Goal: Information Seeking & Learning: Stay updated

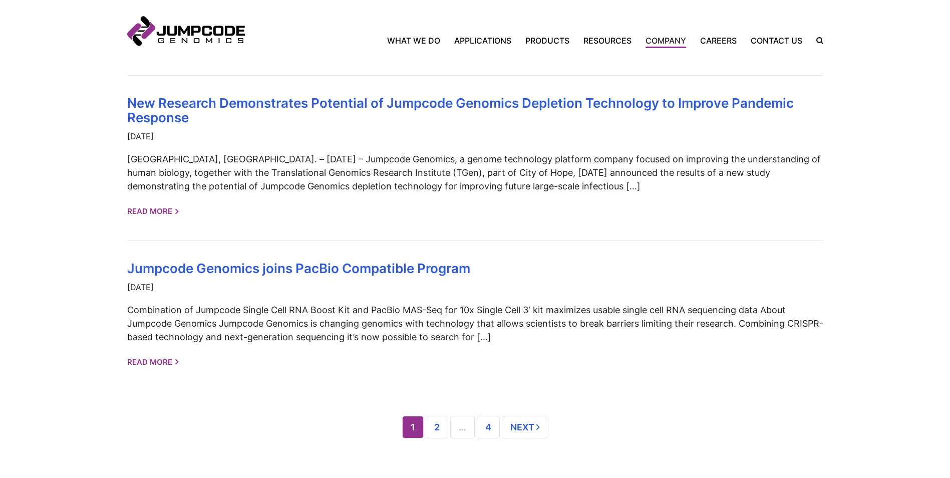
scroll to position [852, 0]
click at [150, 352] on link "Read More" at bounding box center [154, 361] width 52 height 18
click at [443, 415] on link "2" at bounding box center [437, 426] width 23 height 23
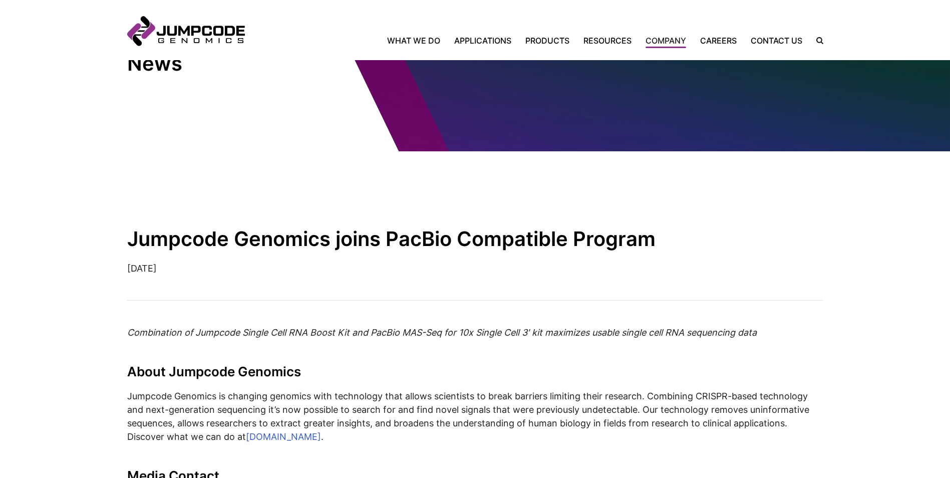
scroll to position [150, 0]
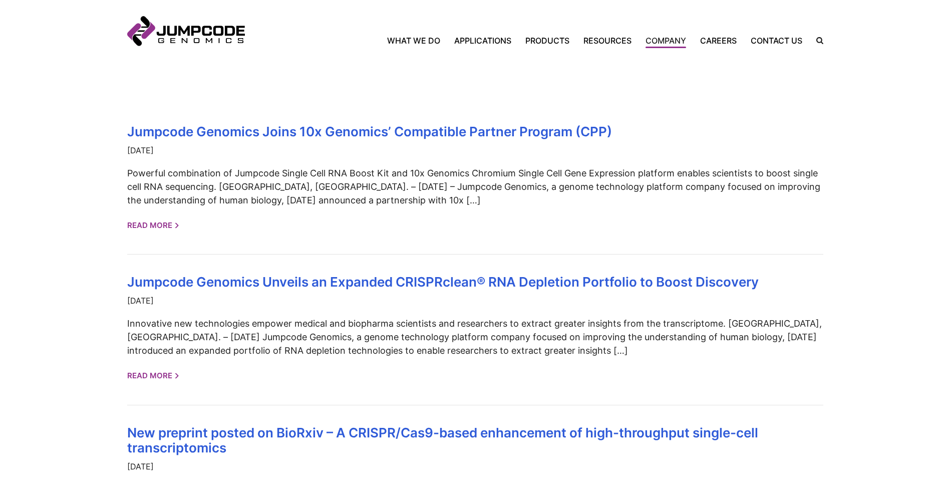
scroll to position [251, 0]
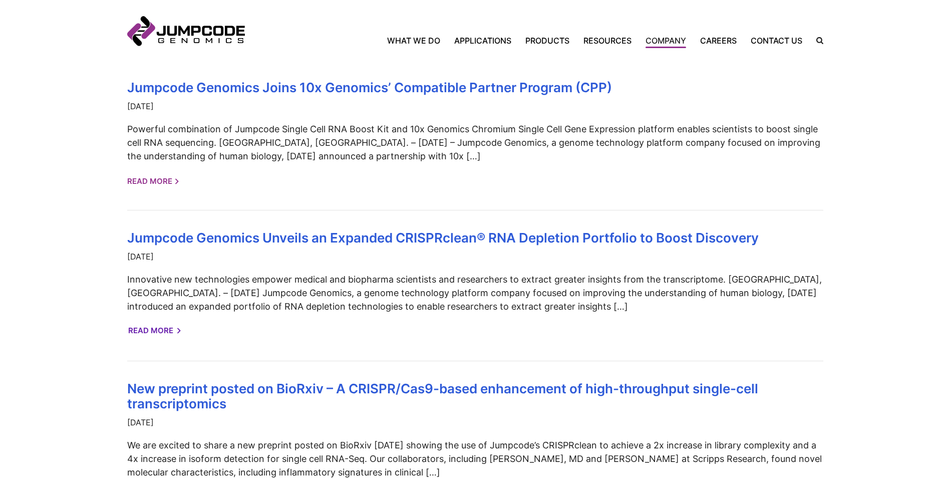
click at [158, 329] on link "Read More" at bounding box center [154, 331] width 52 height 18
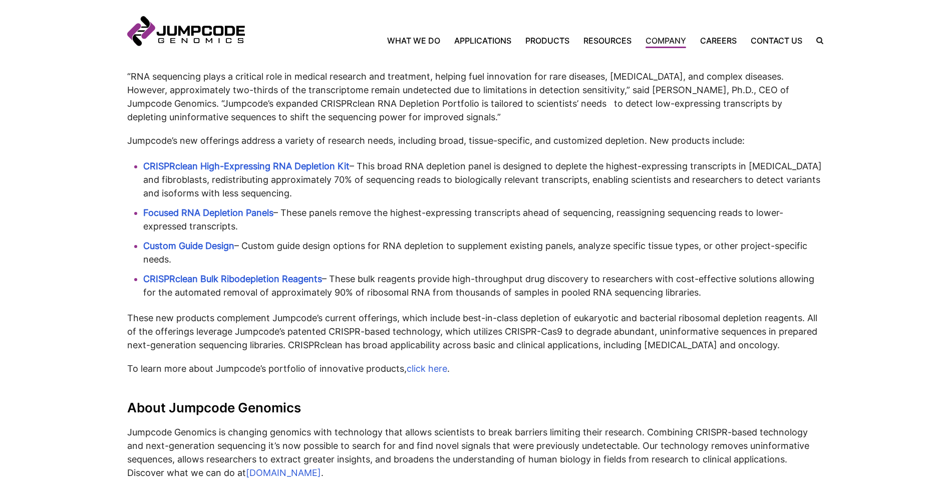
scroll to position [451, 0]
